Goal: Task Accomplishment & Management: Manage account settings

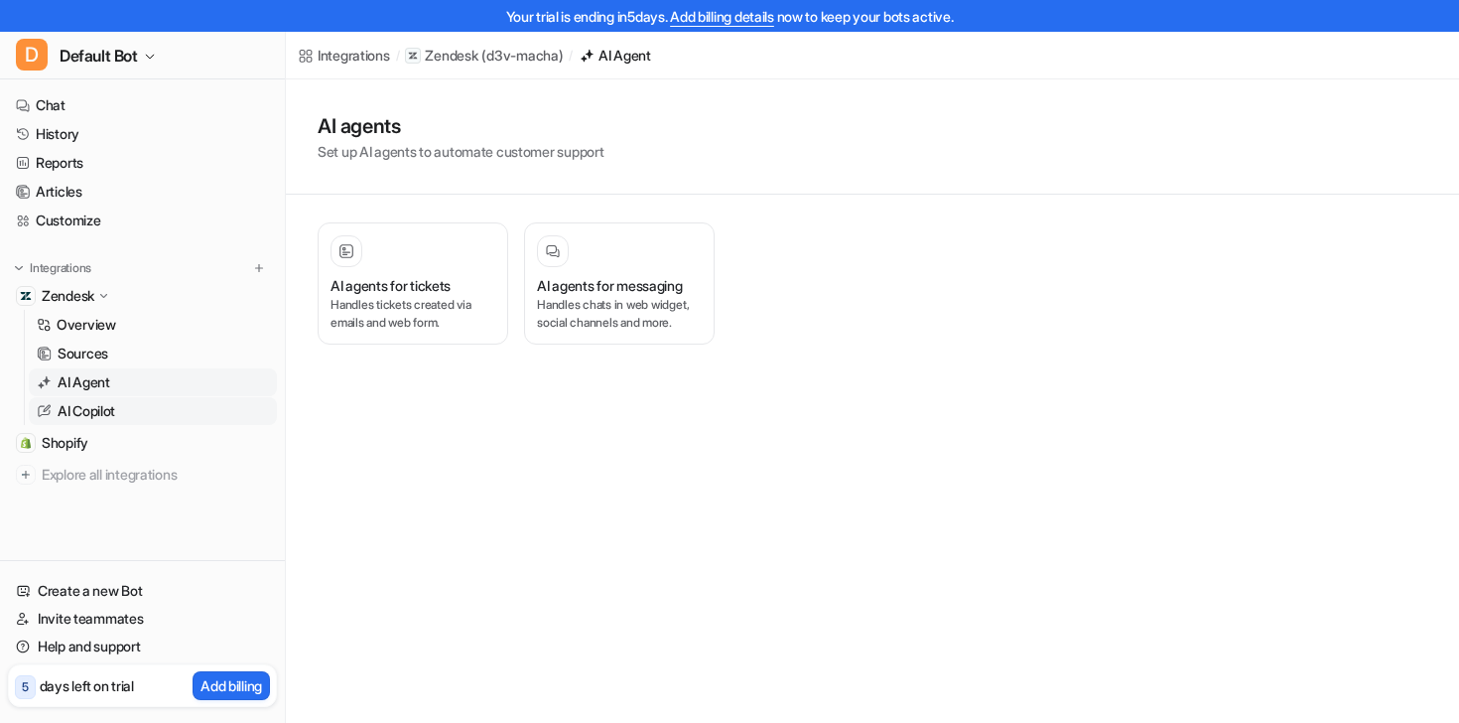
click at [90, 403] on p "AI Copilot" at bounding box center [87, 411] width 58 height 20
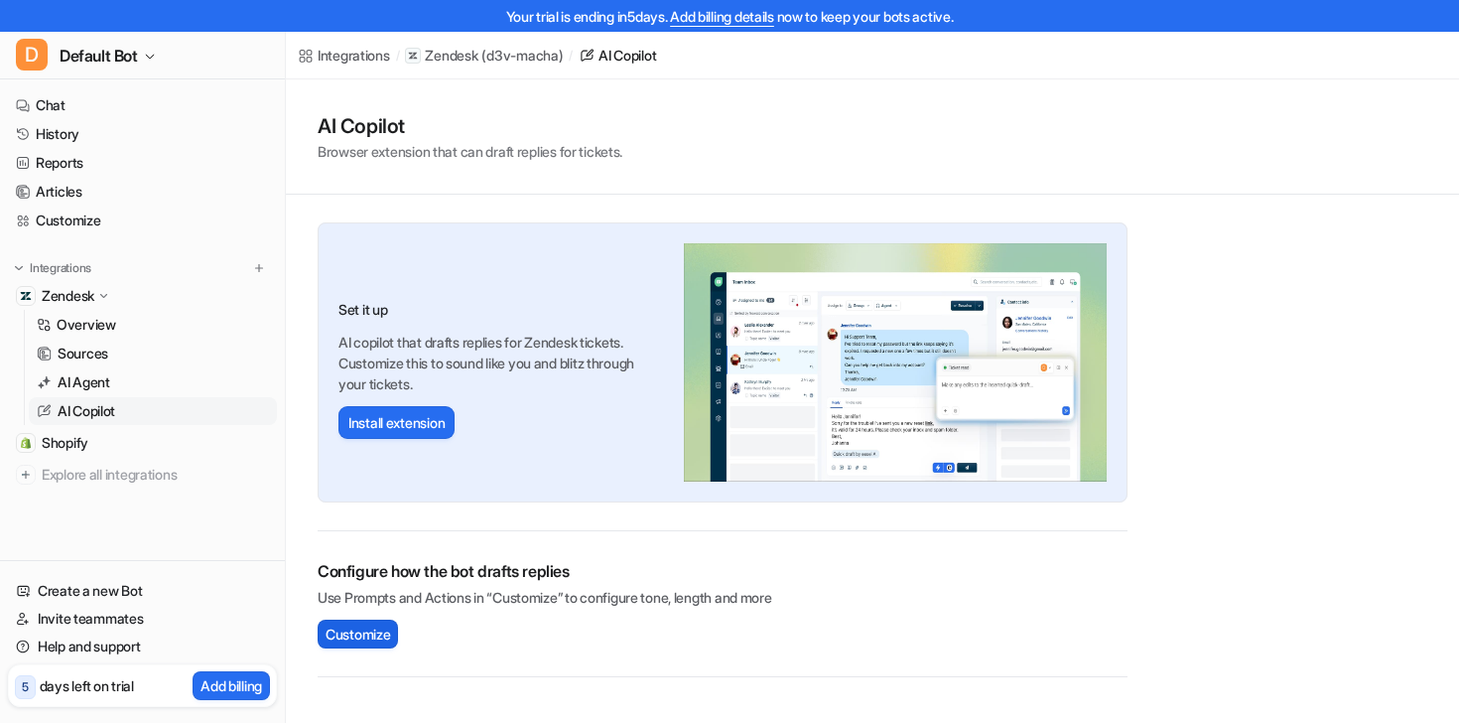
click at [365, 637] on span "Customize" at bounding box center [358, 633] width 65 height 21
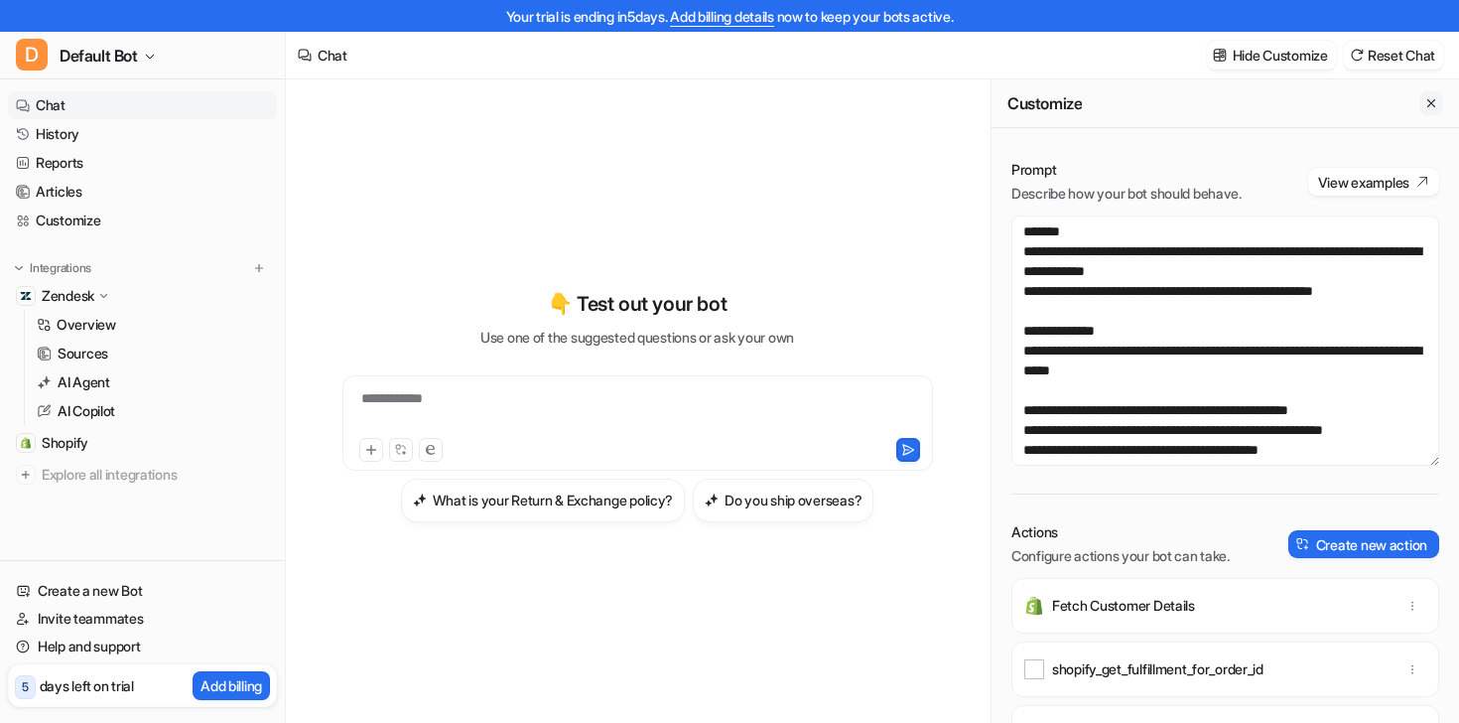
click at [1439, 108] on button "Close flyout" at bounding box center [1432, 103] width 24 height 24
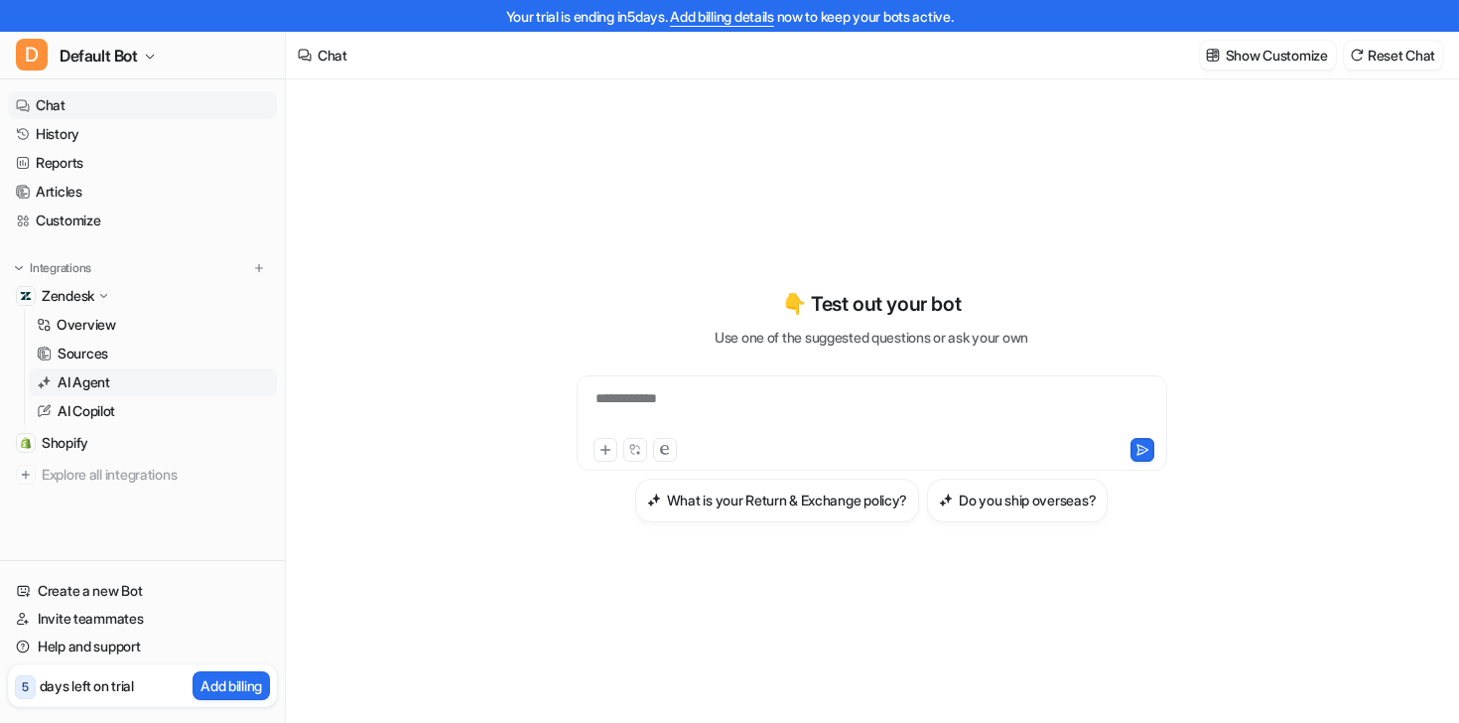
click at [109, 384] on p "AI Agent" at bounding box center [84, 382] width 53 height 20
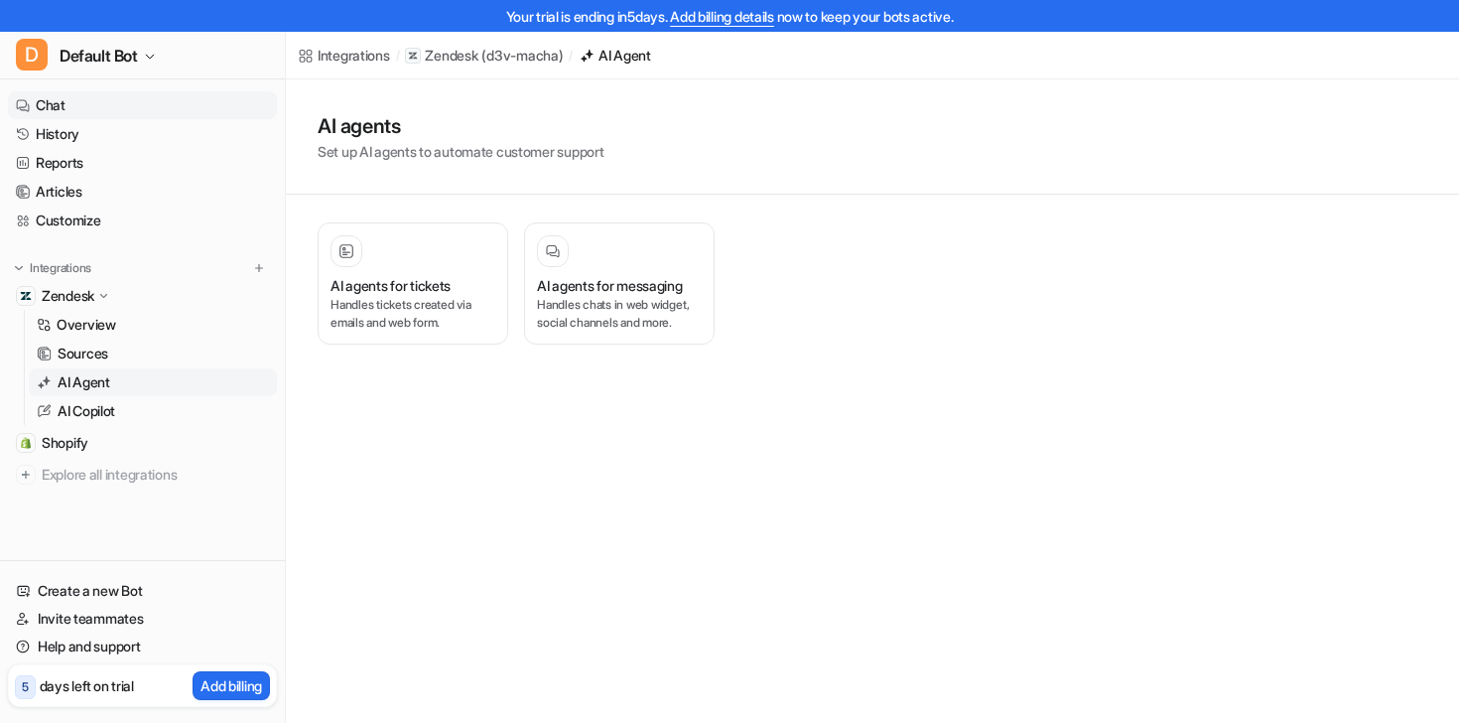
click at [75, 115] on link "Chat" at bounding box center [142, 105] width 269 height 28
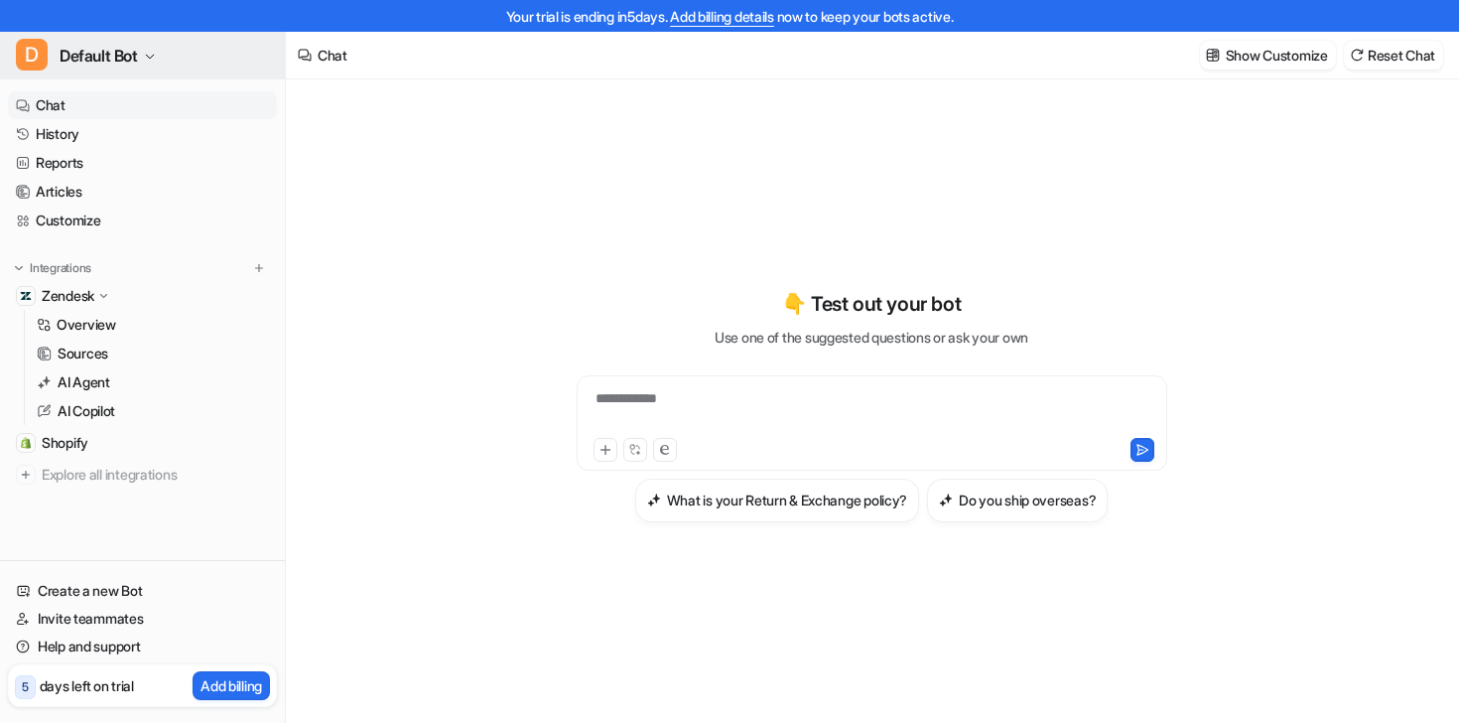
click at [103, 71] on button "D Default Bot" at bounding box center [142, 56] width 285 height 48
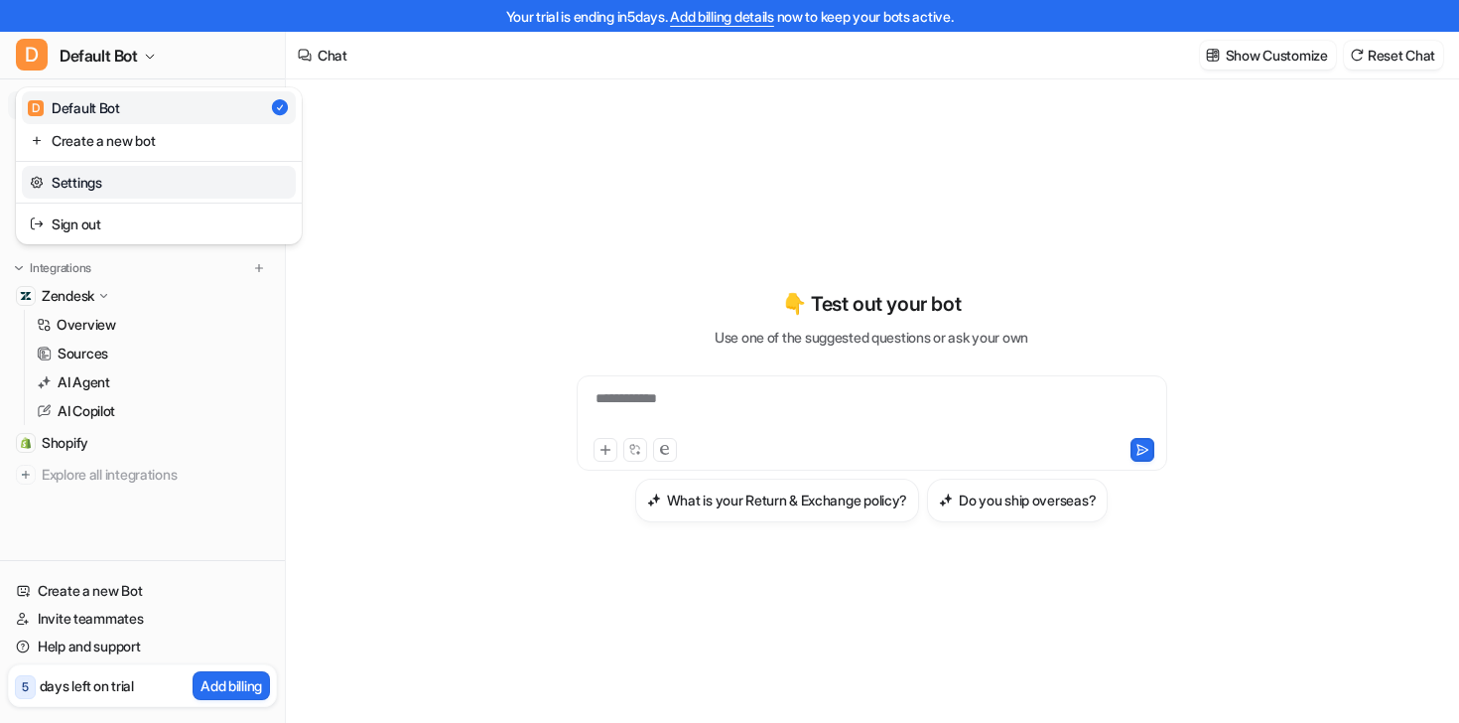
click at [103, 187] on link "Settings" at bounding box center [159, 182] width 274 height 33
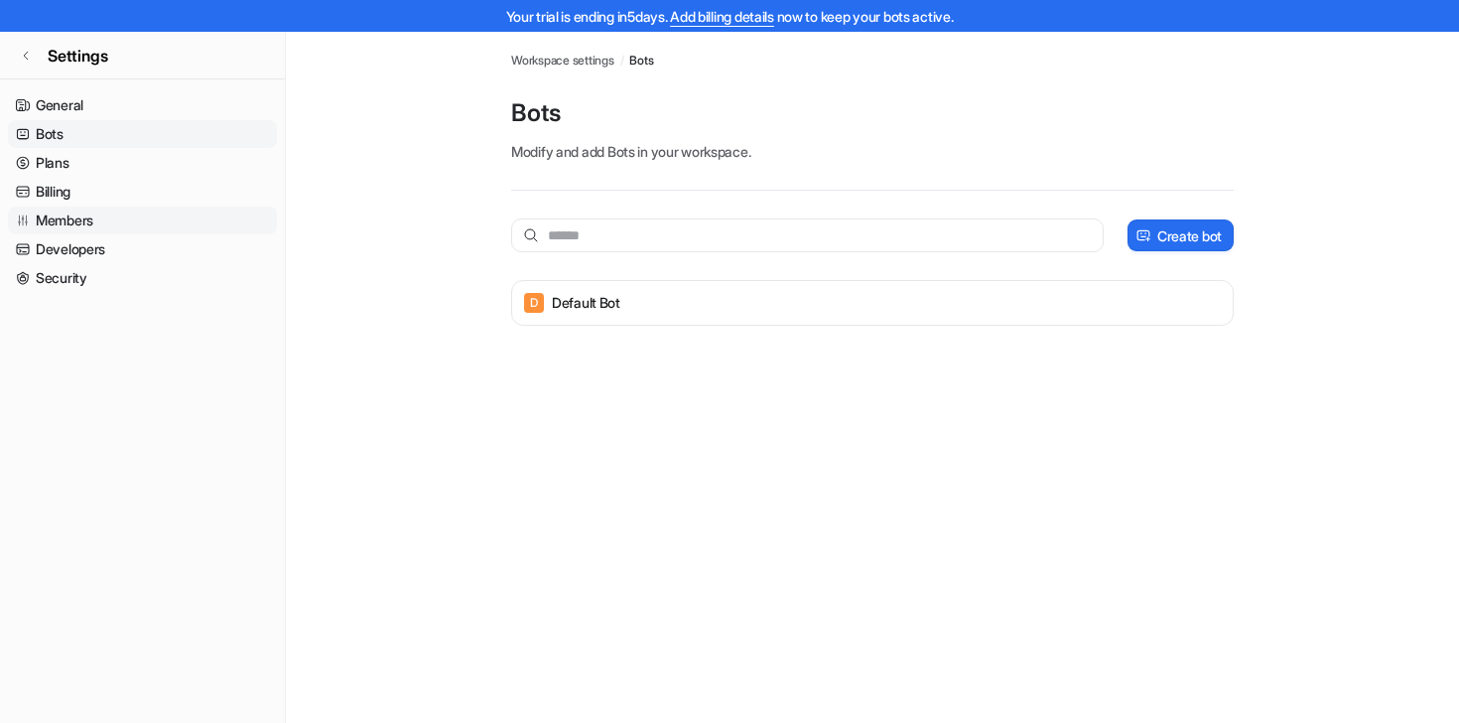
click at [110, 225] on link "Members" at bounding box center [142, 220] width 269 height 28
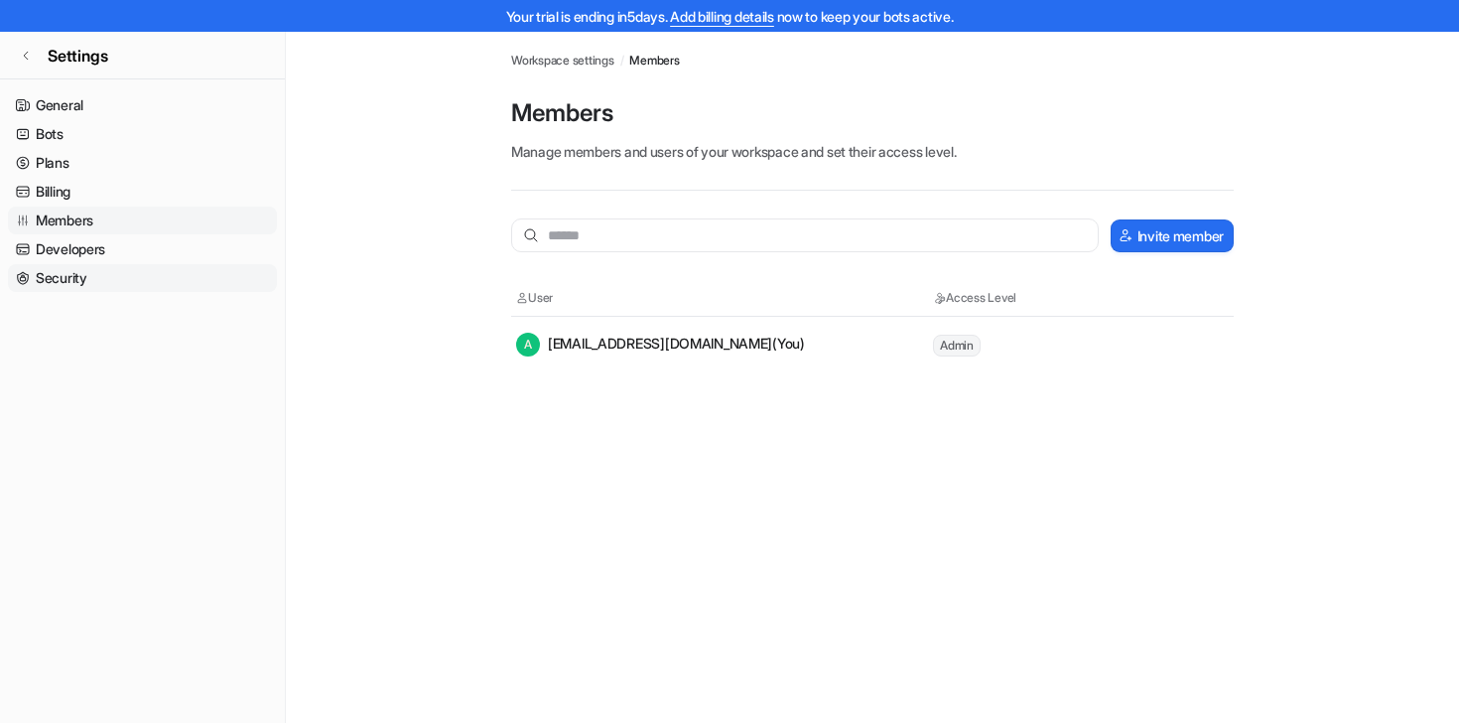
click at [84, 271] on link "Security" at bounding box center [142, 278] width 269 height 28
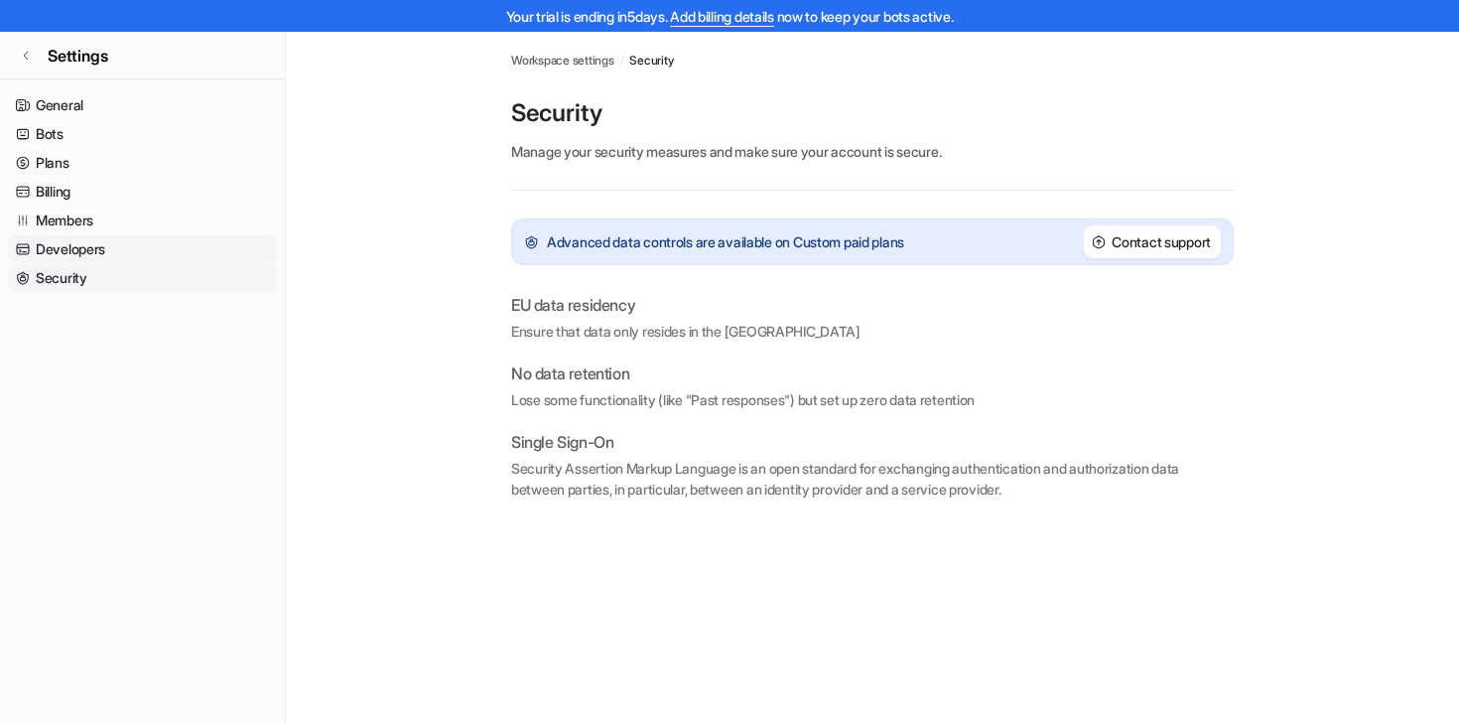
click at [113, 245] on link "Developers" at bounding box center [142, 249] width 269 height 28
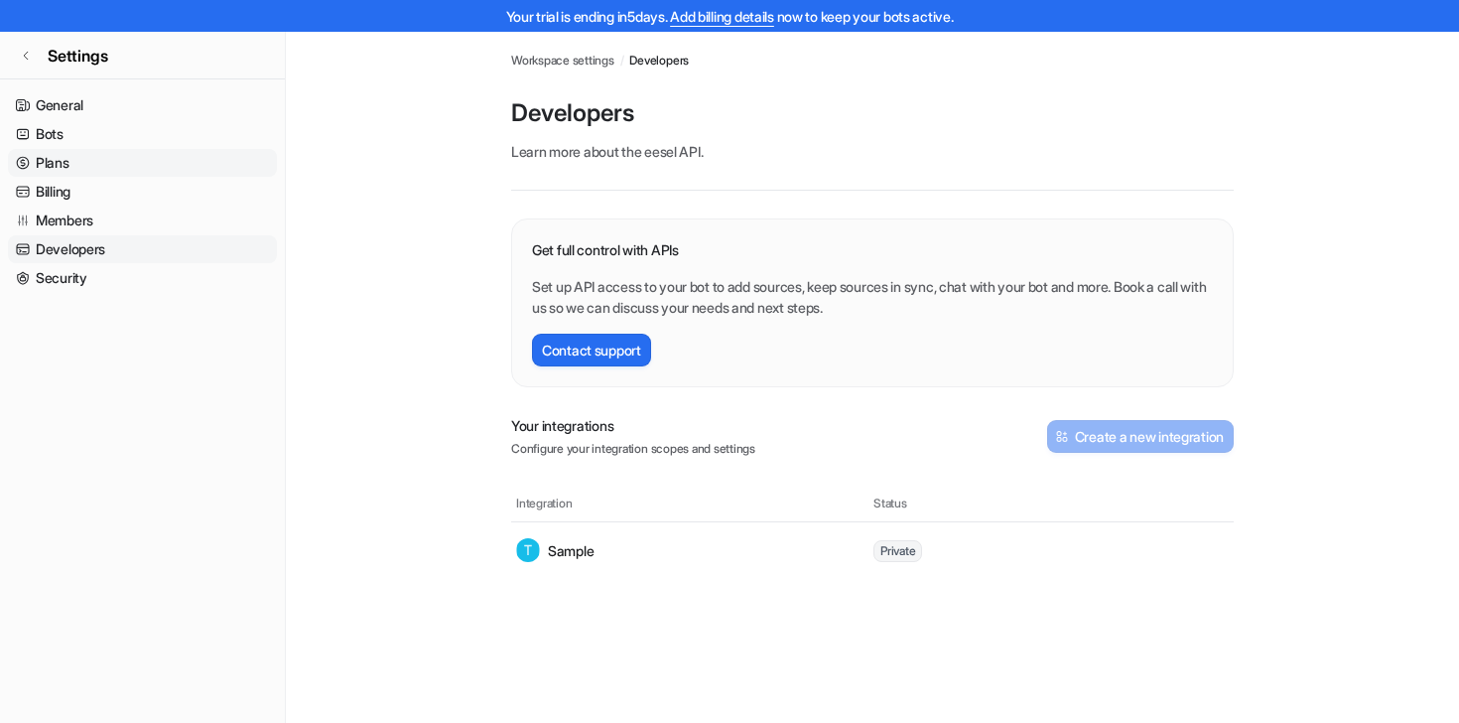
click at [209, 163] on link "Plans" at bounding box center [142, 163] width 269 height 28
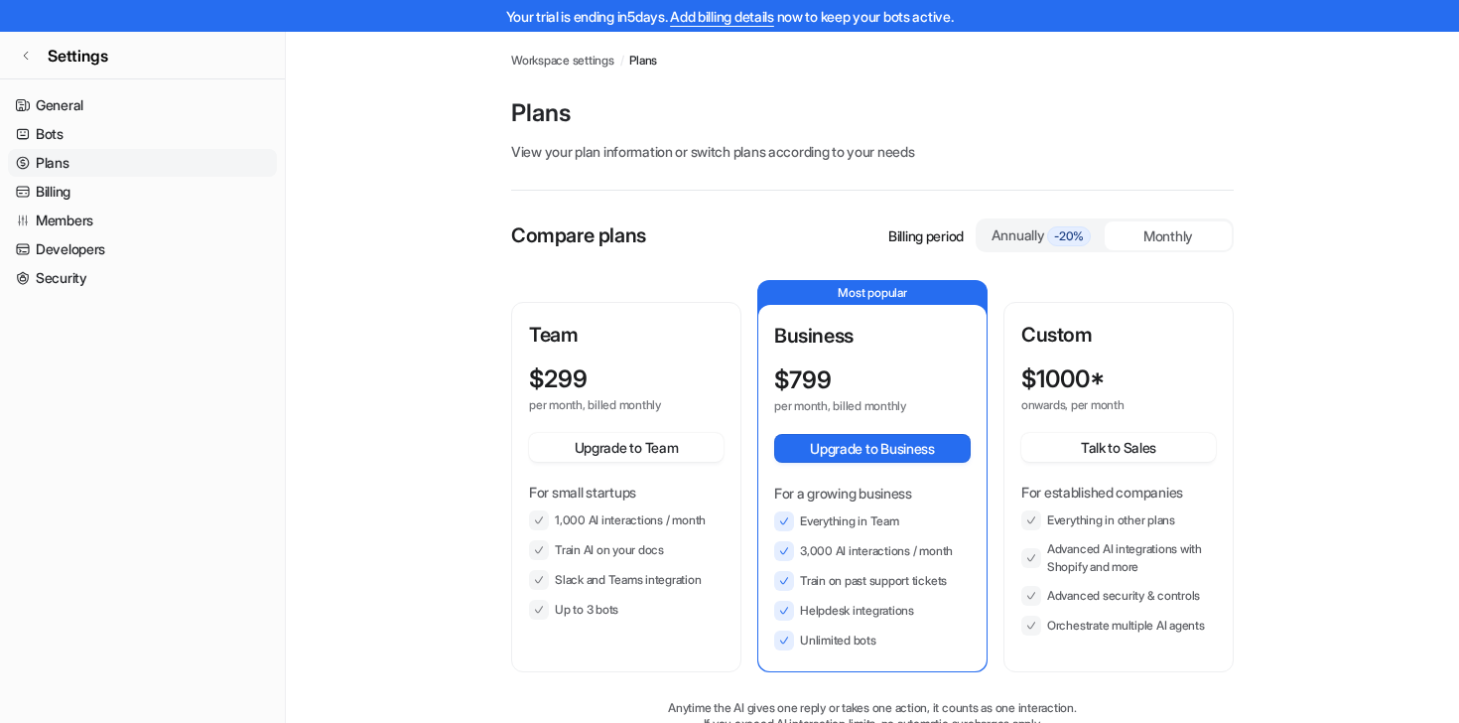
click at [1213, 230] on div "Monthly" at bounding box center [1168, 235] width 127 height 29
click at [1061, 243] on span "-20%" at bounding box center [1069, 236] width 44 height 20
click at [1175, 226] on div "Monthly" at bounding box center [1168, 235] width 127 height 29
click at [1027, 248] on div "Annually -20%" at bounding box center [1041, 235] width 127 height 30
click at [25, 49] on link "Settings" at bounding box center [142, 56] width 285 height 48
